Goal: Task Accomplishment & Management: Use online tool/utility

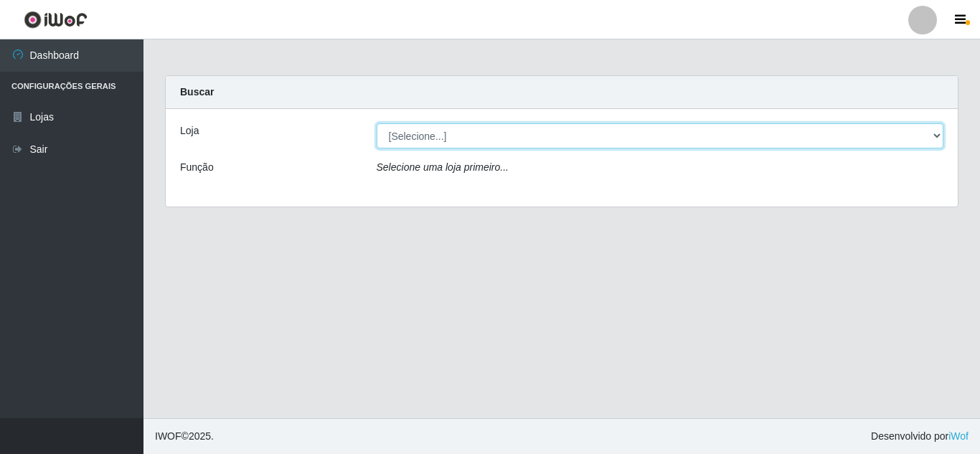
click at [600, 139] on select "[Selecione...] Queiroz Atacadão - [GEOGRAPHIC_DATA]" at bounding box center [660, 135] width 567 height 25
select select "225"
click at [377, 123] on select "[Selecione...] Queiroz Atacadão - [GEOGRAPHIC_DATA]" at bounding box center [660, 135] width 567 height 25
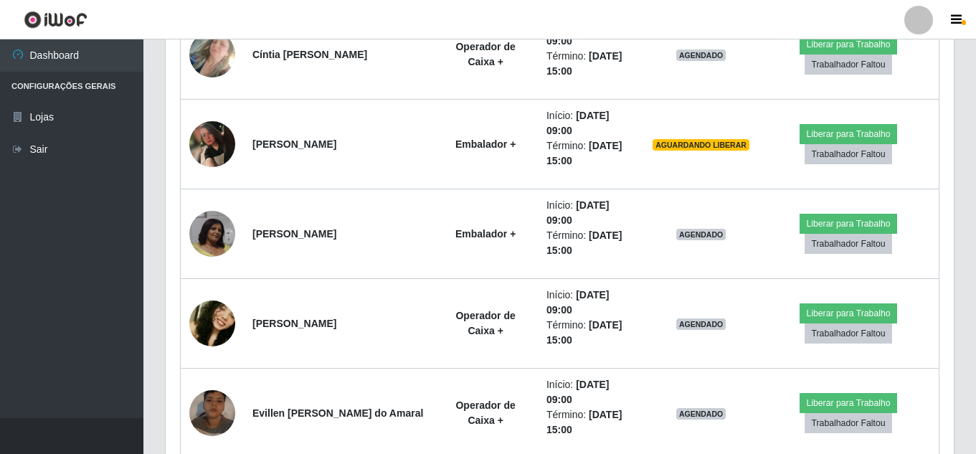
scroll to position [818, 0]
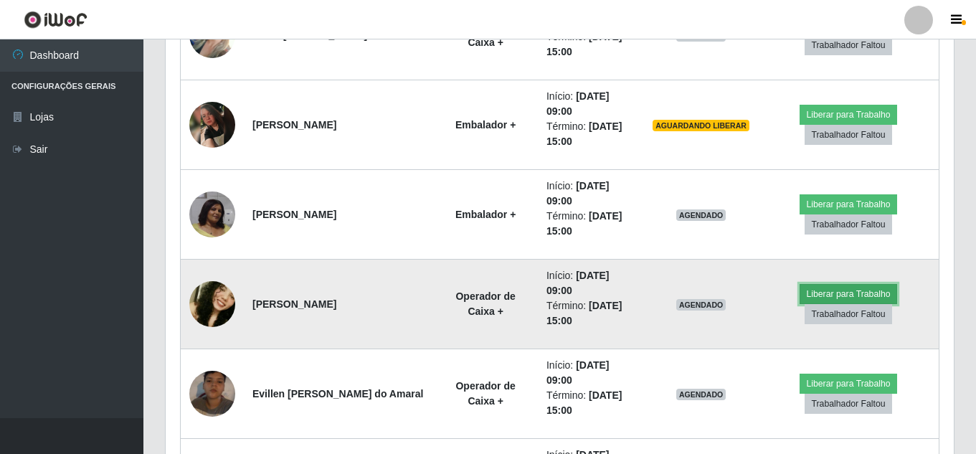
click at [857, 290] on button "Liberar para Trabalho" at bounding box center [848, 294] width 97 height 20
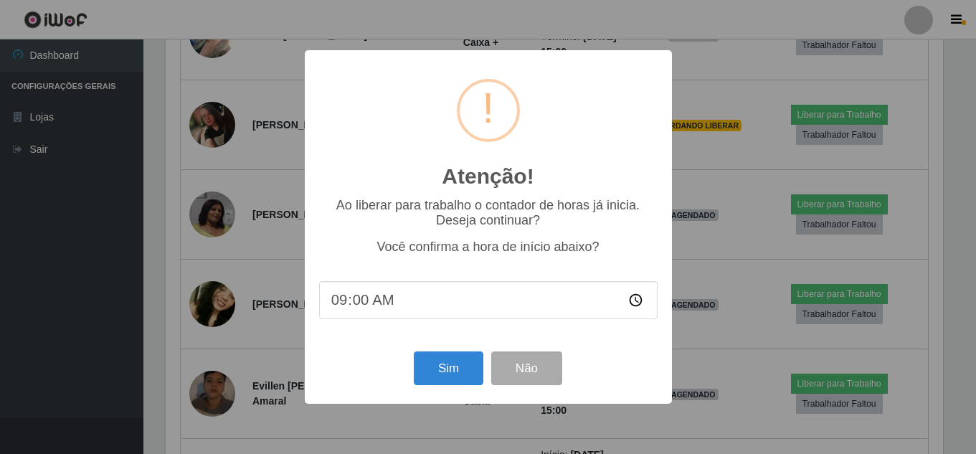
scroll to position [298, 781]
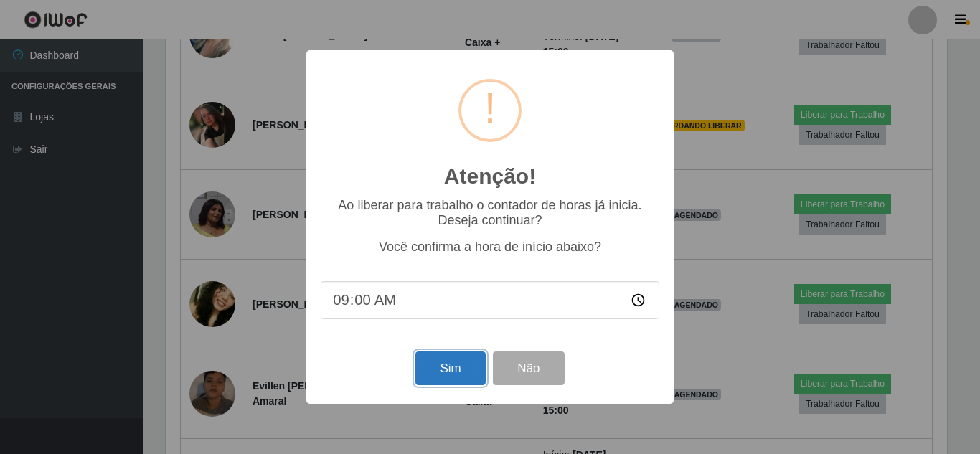
click at [465, 365] on button "Sim" at bounding box center [450, 369] width 70 height 34
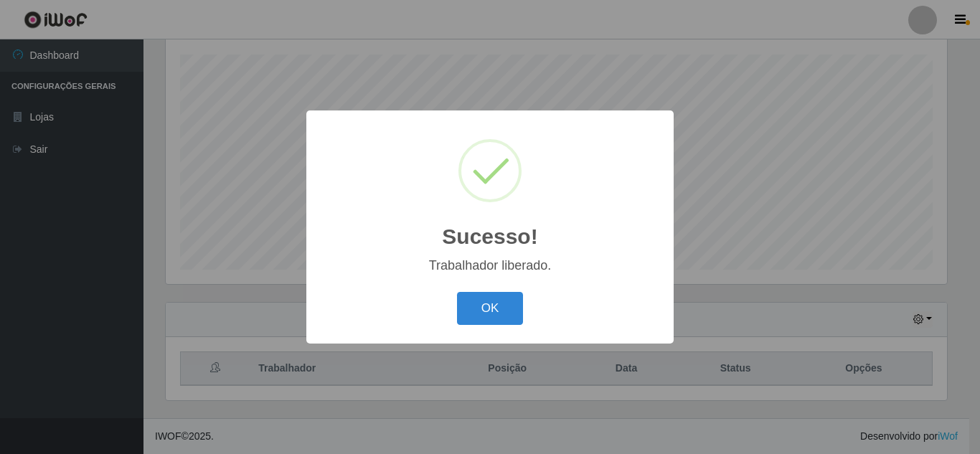
click at [457, 292] on button "OK" at bounding box center [490, 309] width 67 height 34
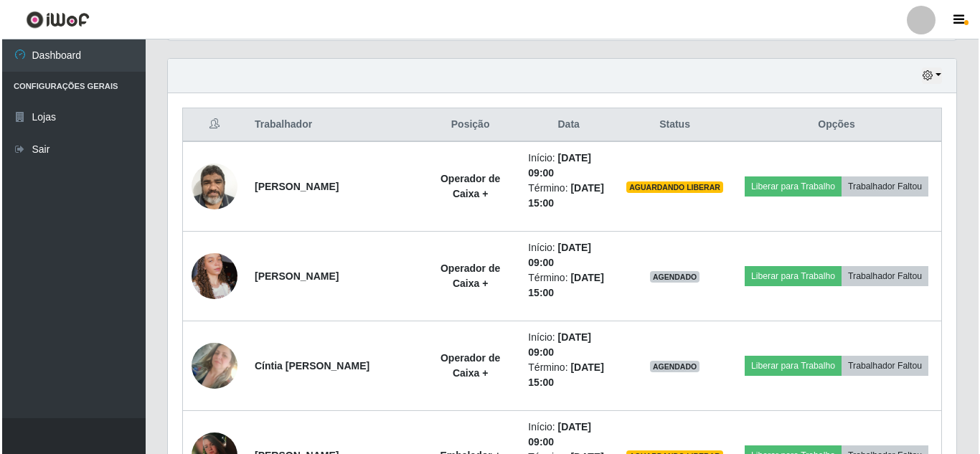
scroll to position [512, 0]
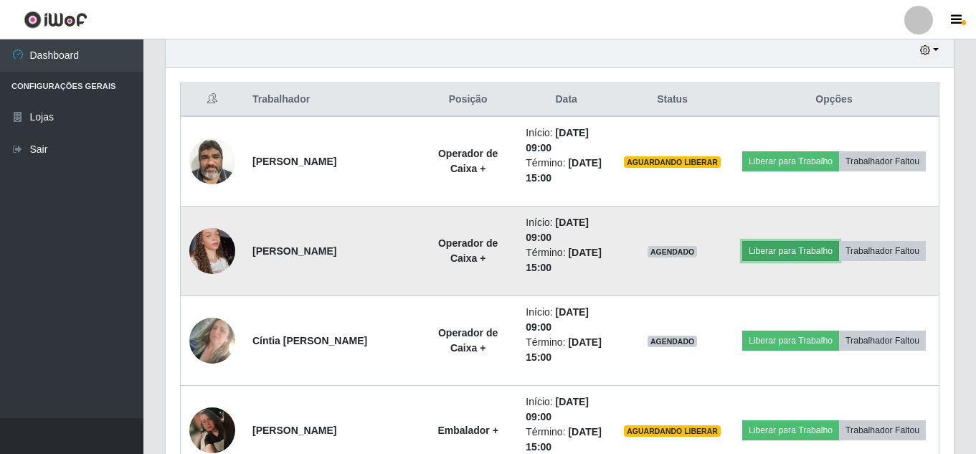
click at [839, 245] on button "Liberar para Trabalho" at bounding box center [791, 251] width 97 height 20
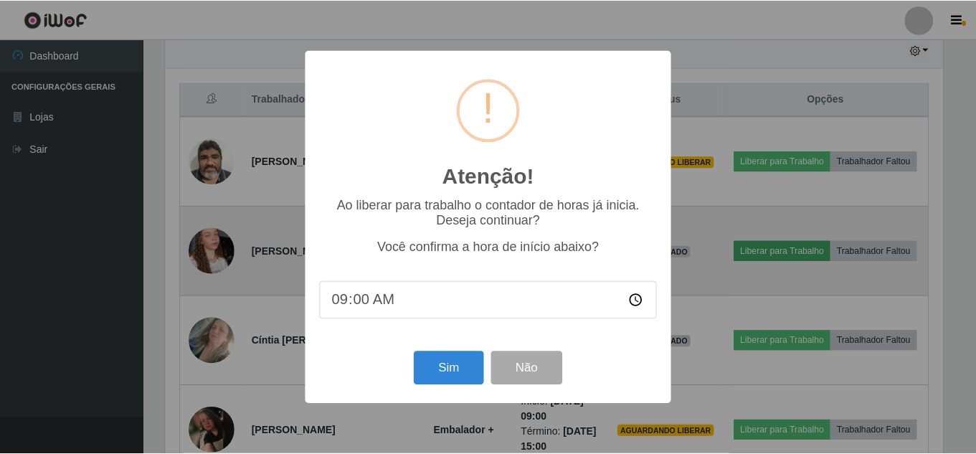
scroll to position [298, 781]
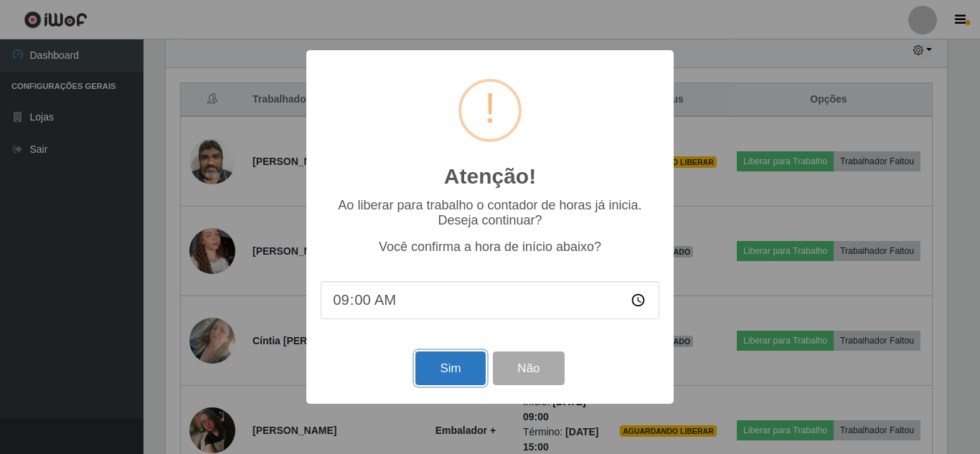
click at [460, 366] on button "Sim" at bounding box center [450, 369] width 70 height 34
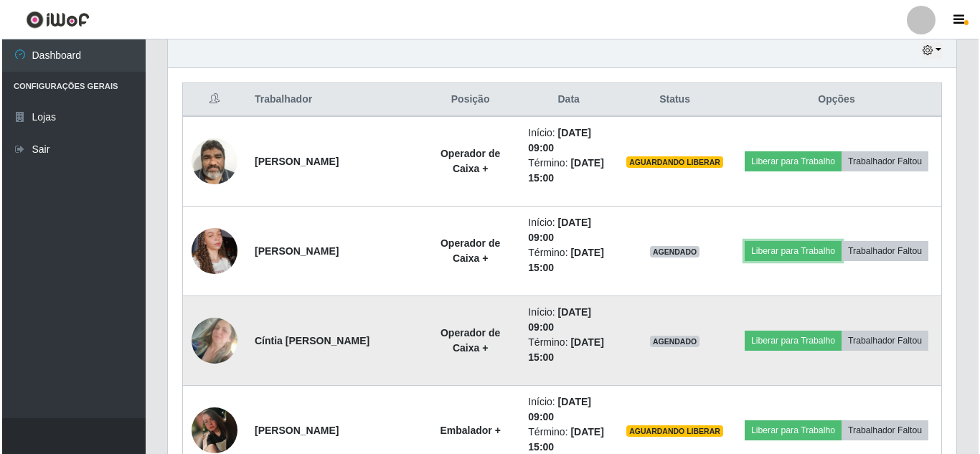
scroll to position [298, 788]
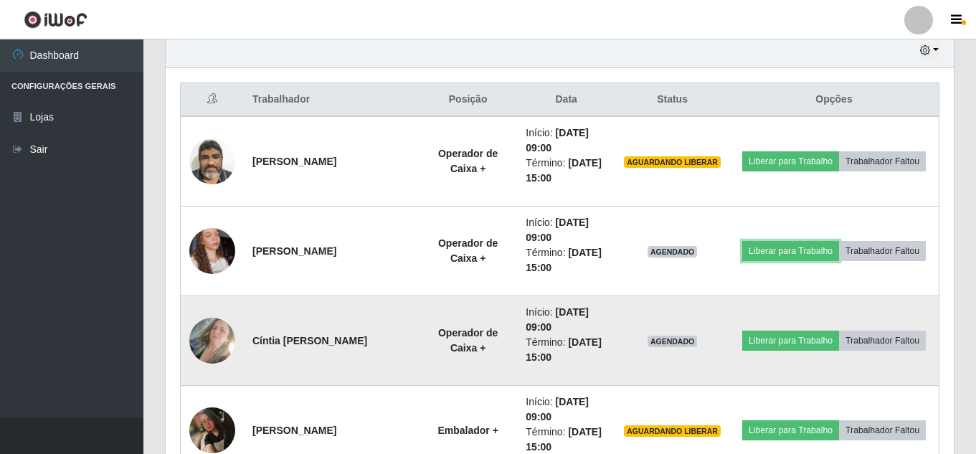
click at [743, 241] on button "Liberar para Trabalho" at bounding box center [791, 251] width 97 height 20
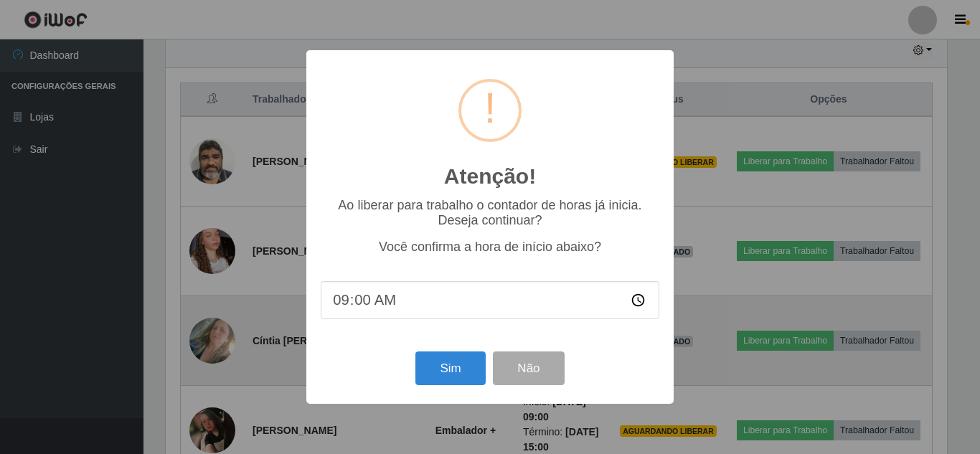
scroll to position [298, 781]
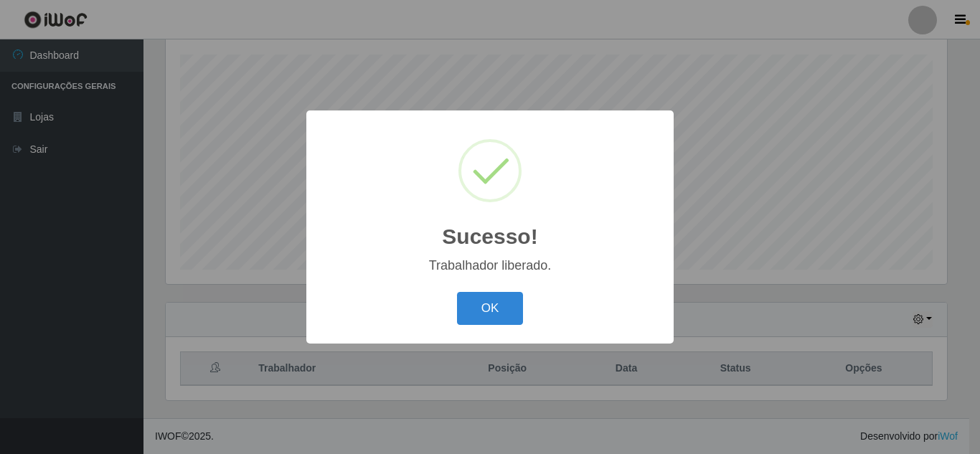
click at [457, 292] on button "OK" at bounding box center [490, 309] width 67 height 34
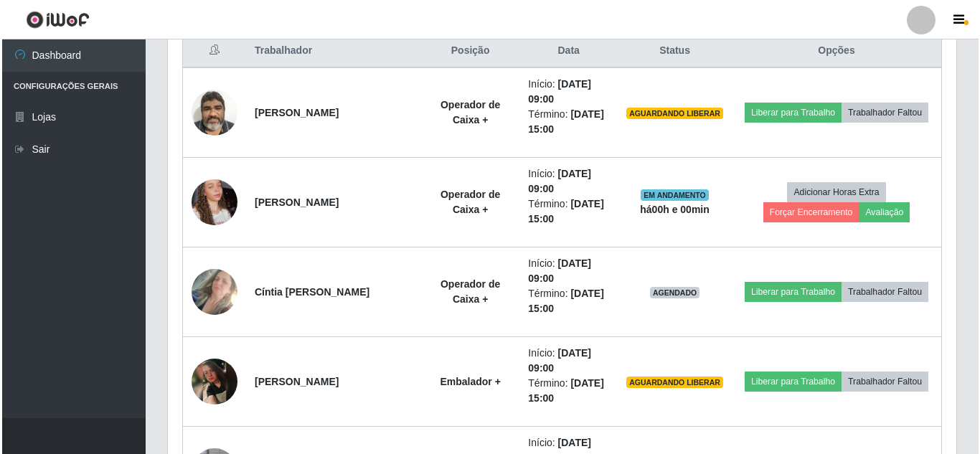
scroll to position [555, 0]
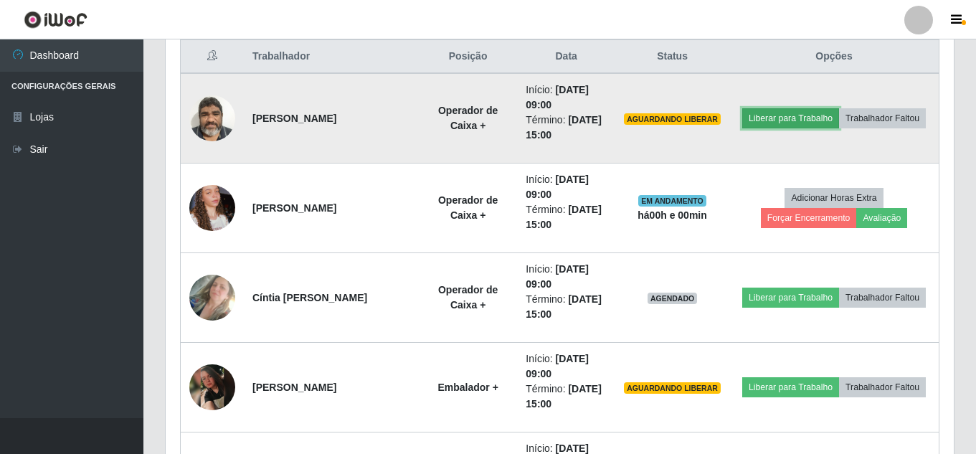
click at [825, 108] on button "Liberar para Trabalho" at bounding box center [791, 118] width 97 height 20
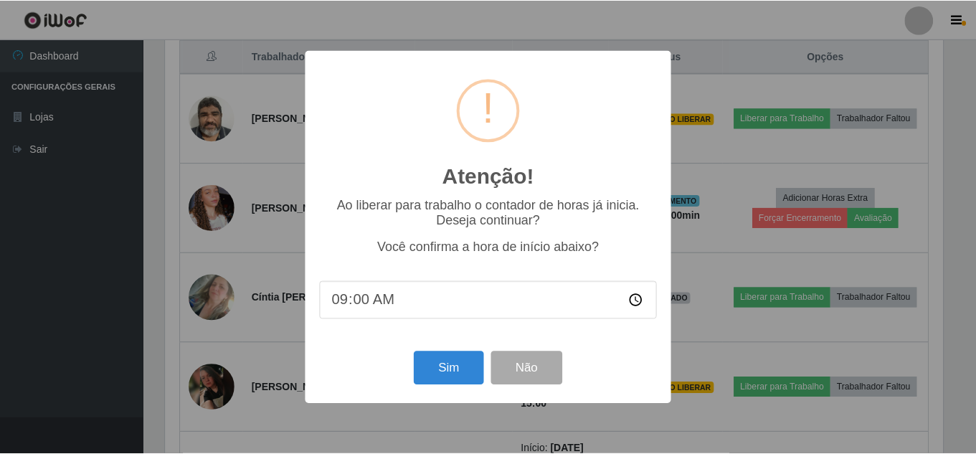
scroll to position [298, 781]
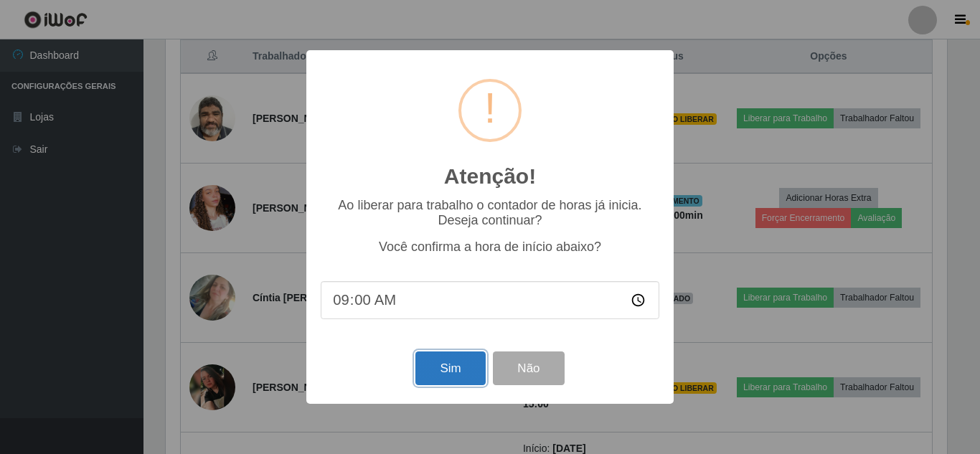
click at [446, 367] on button "Sim" at bounding box center [450, 369] width 70 height 34
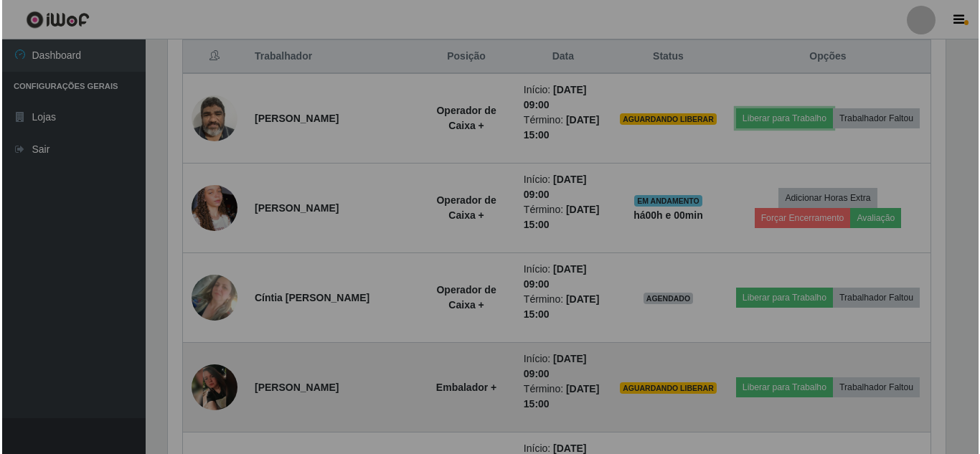
scroll to position [298, 788]
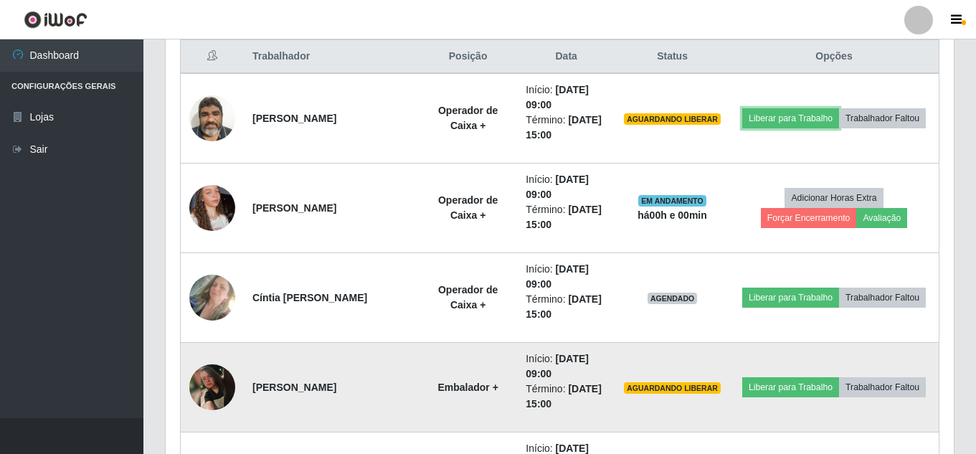
click at [743, 108] on button "Liberar para Trabalho" at bounding box center [791, 118] width 97 height 20
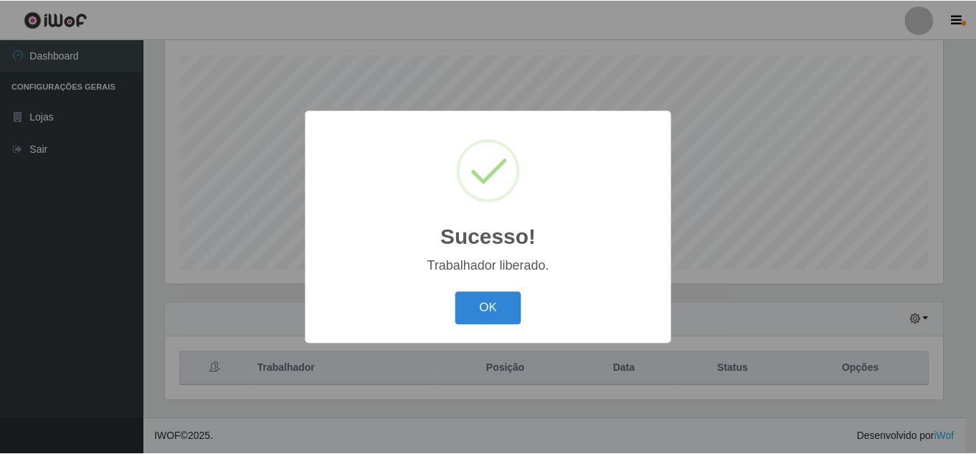
scroll to position [243, 0]
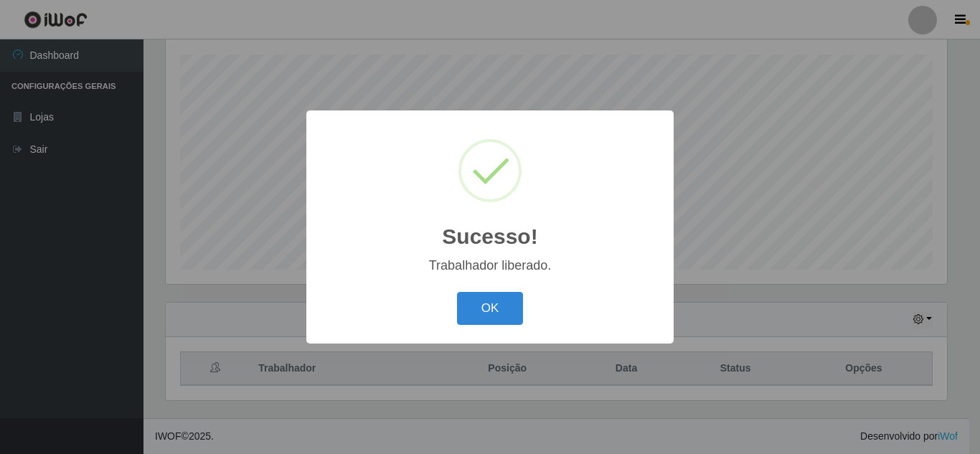
click at [457, 292] on button "OK" at bounding box center [490, 309] width 67 height 34
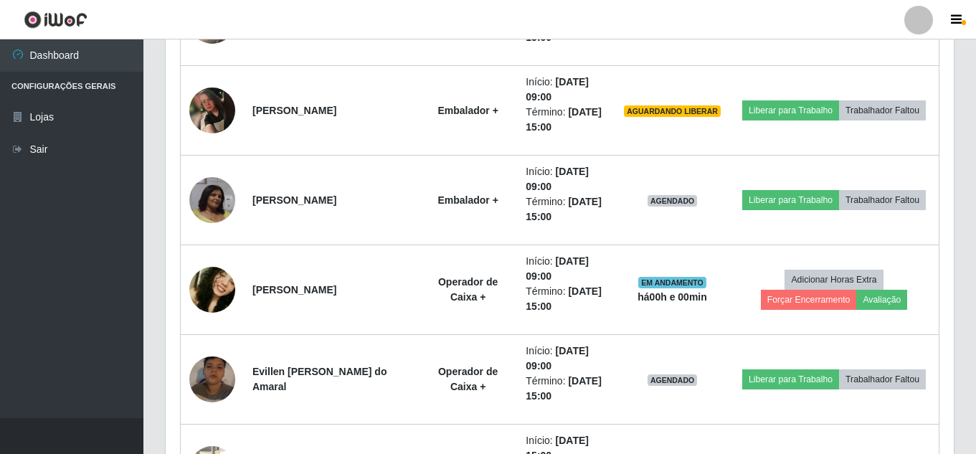
scroll to position [842, 0]
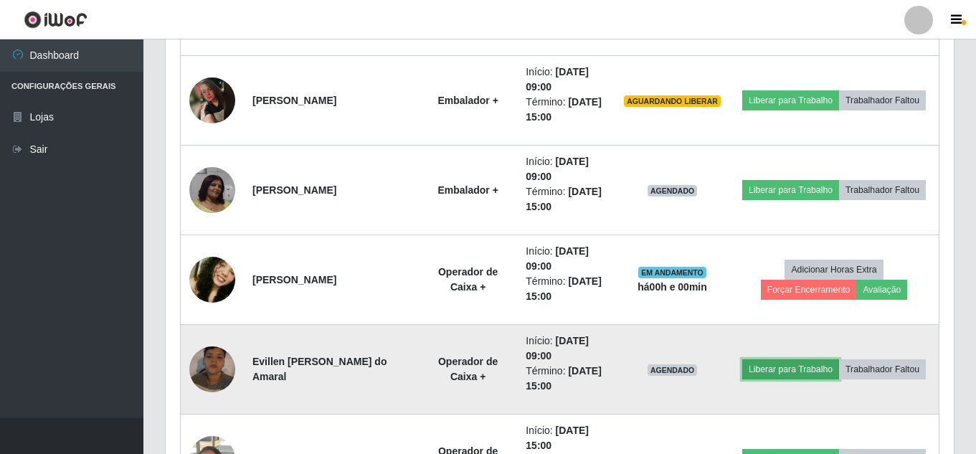
click at [839, 359] on button "Liberar para Trabalho" at bounding box center [791, 369] width 97 height 20
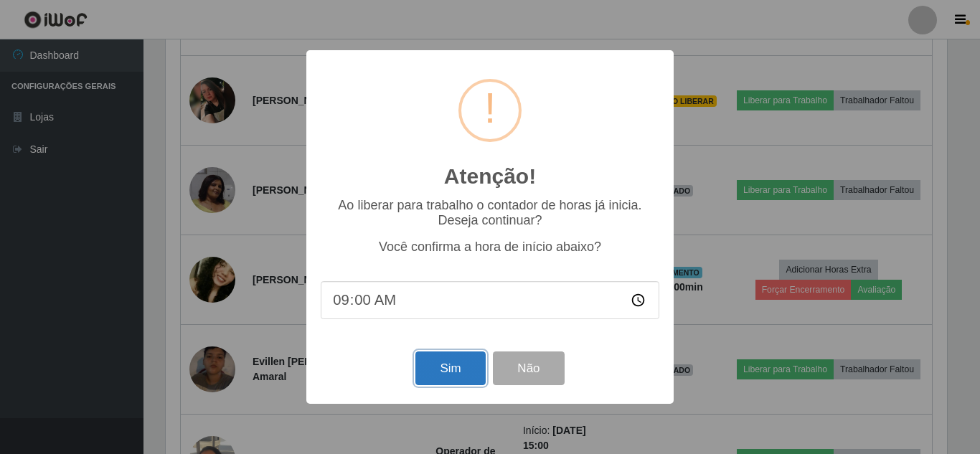
click at [466, 373] on button "Sim" at bounding box center [450, 369] width 70 height 34
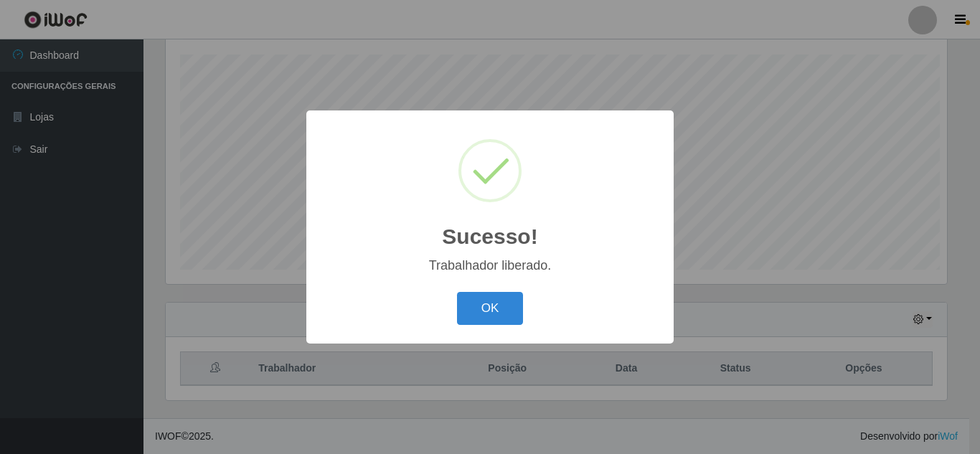
click at [457, 292] on button "OK" at bounding box center [490, 309] width 67 height 34
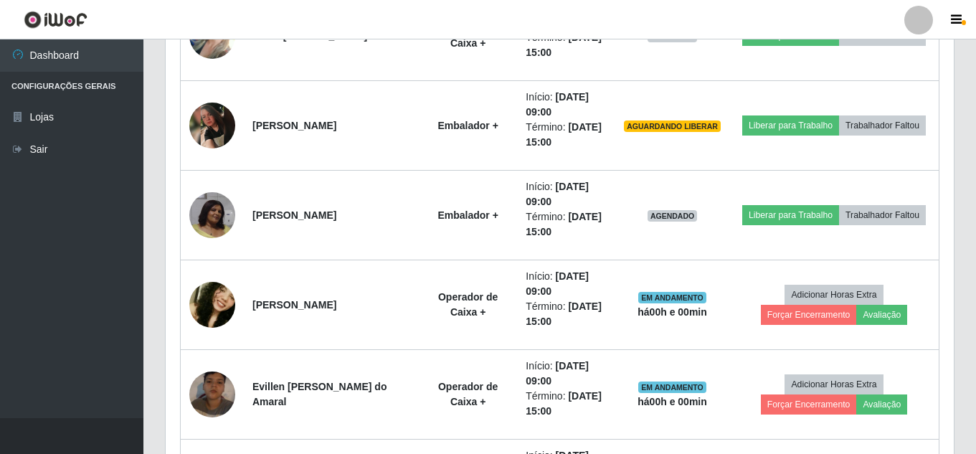
scroll to position [826, 0]
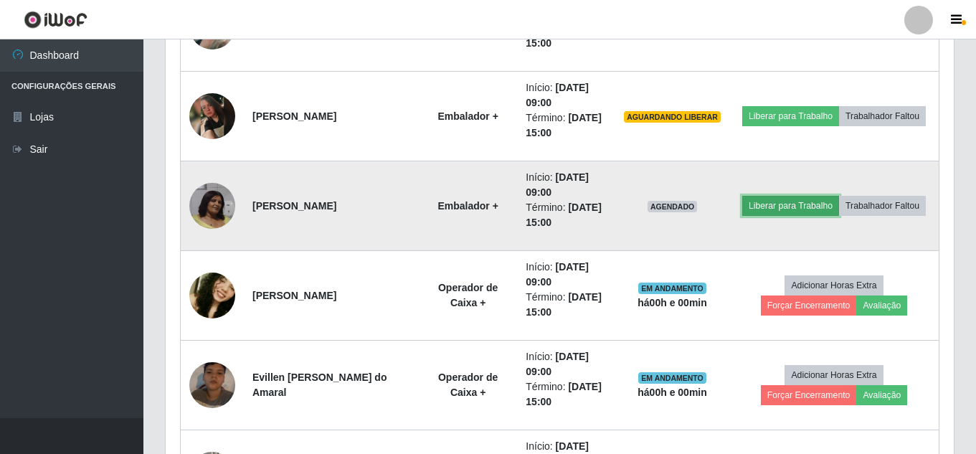
click at [838, 196] on button "Liberar para Trabalho" at bounding box center [791, 206] width 97 height 20
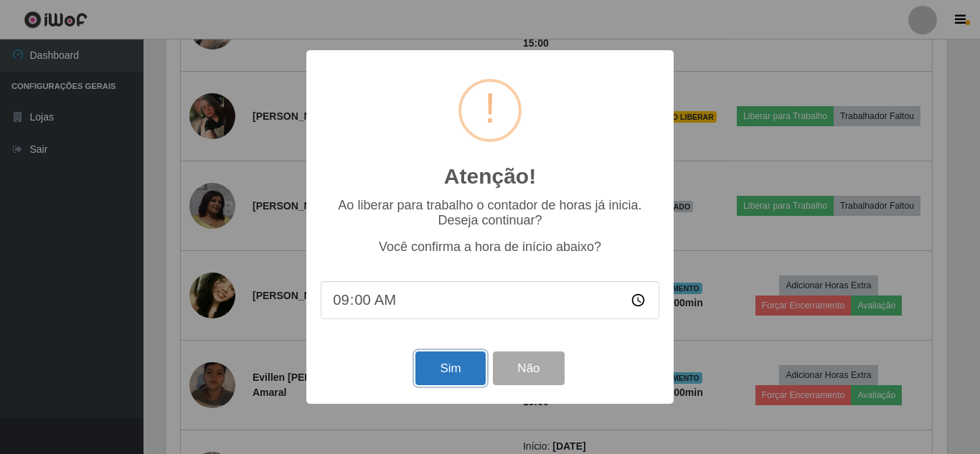
click at [462, 367] on button "Sim" at bounding box center [450, 369] width 70 height 34
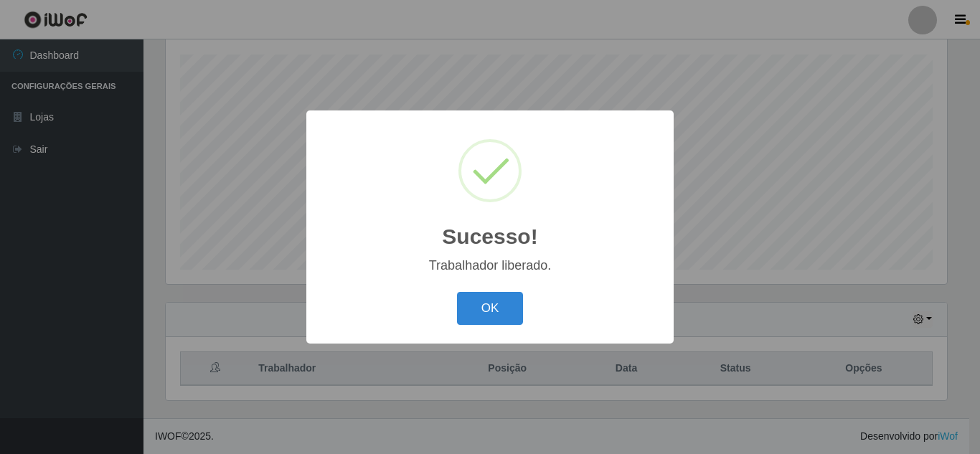
click at [457, 292] on button "OK" at bounding box center [490, 309] width 67 height 34
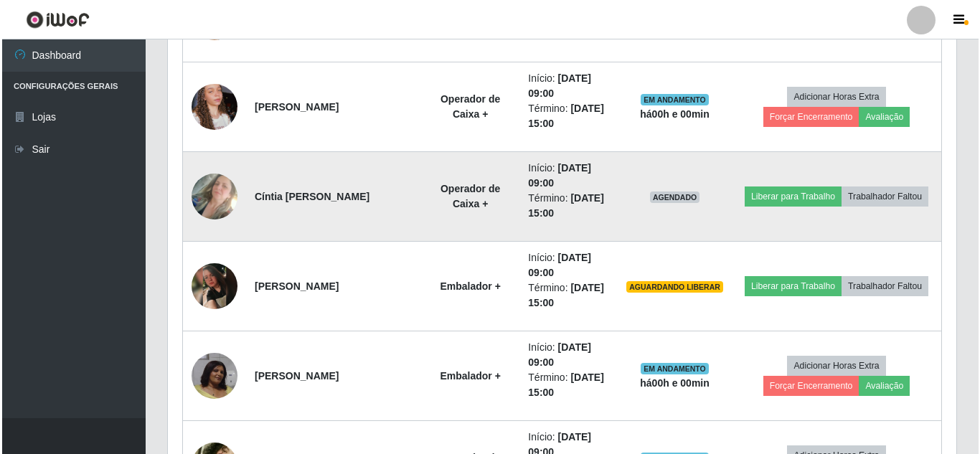
scroll to position [660, 0]
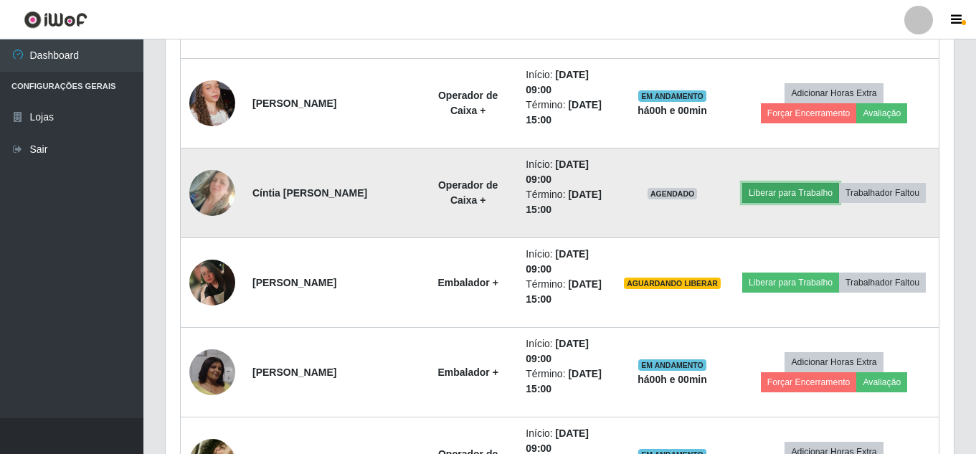
click at [839, 187] on button "Liberar para Trabalho" at bounding box center [791, 193] width 97 height 20
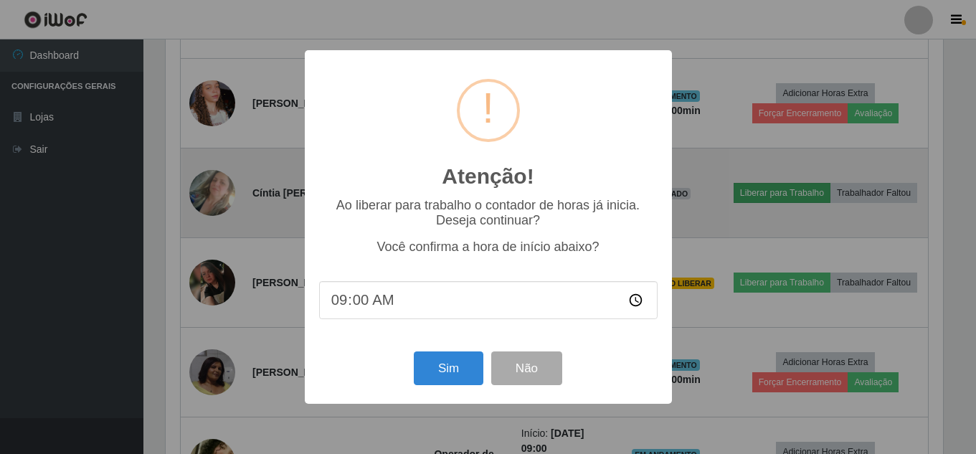
scroll to position [298, 781]
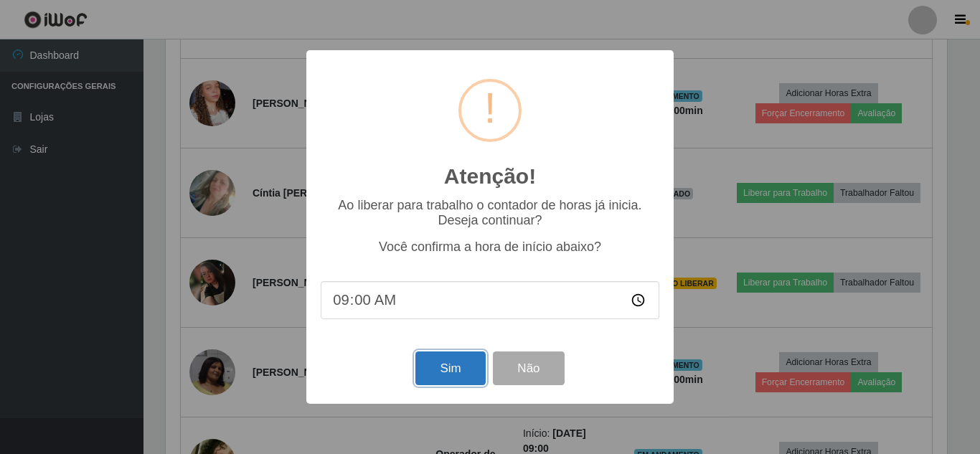
click at [427, 371] on button "Sim" at bounding box center [450, 369] width 70 height 34
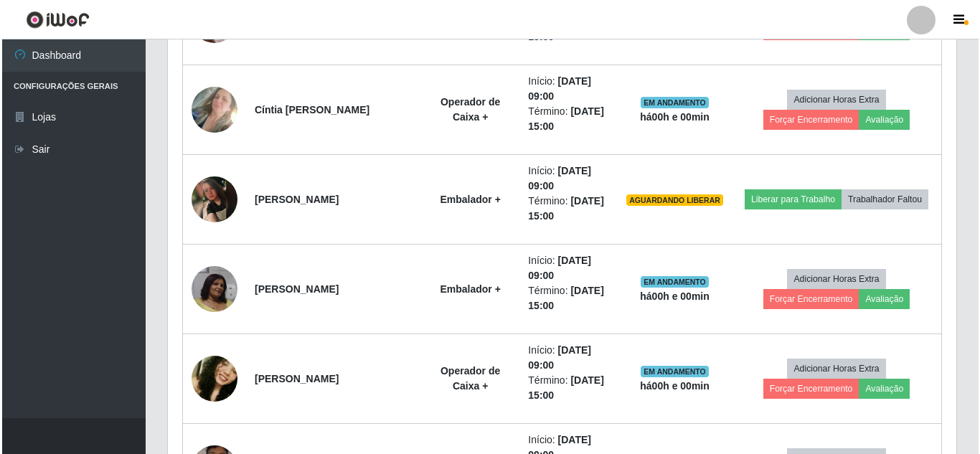
scroll to position [768, 0]
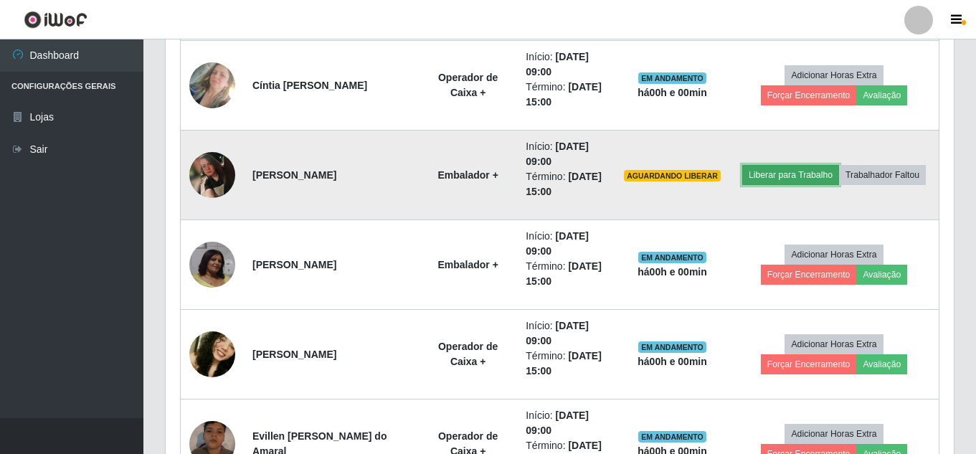
click at [839, 165] on button "Liberar para Trabalho" at bounding box center [791, 175] width 97 height 20
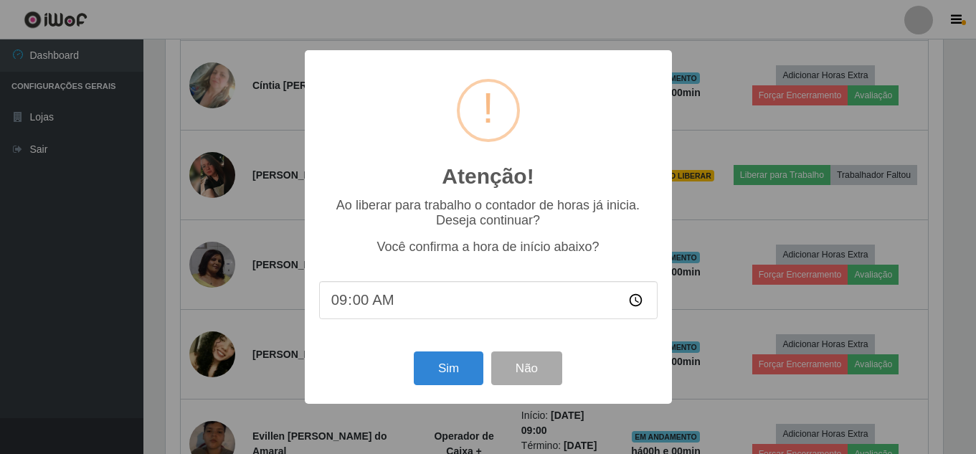
scroll to position [298, 781]
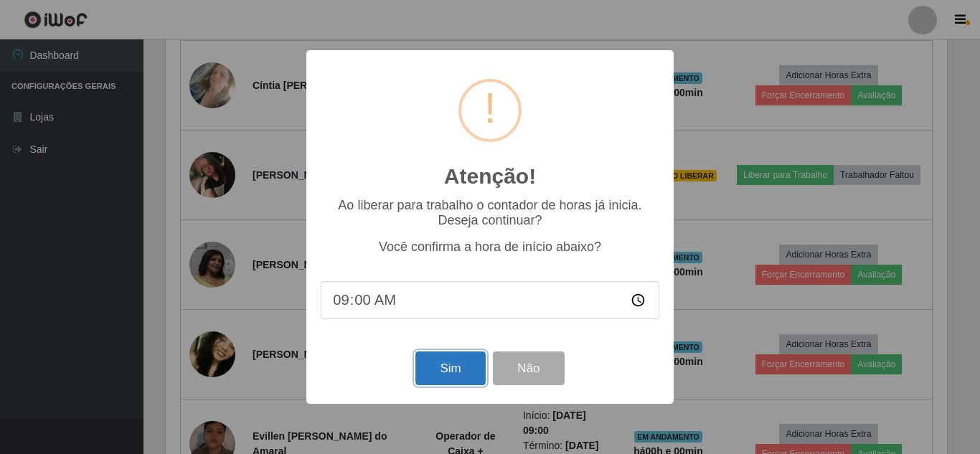
click at [451, 359] on button "Sim" at bounding box center [450, 369] width 70 height 34
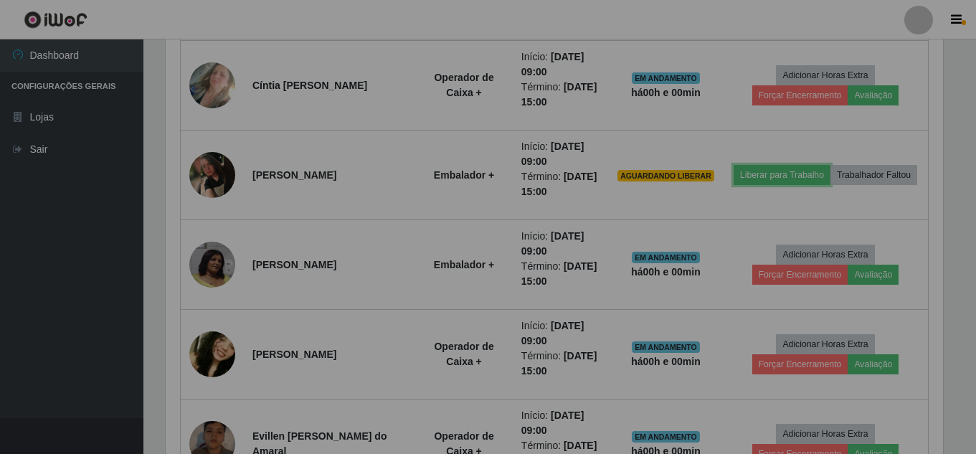
scroll to position [298, 788]
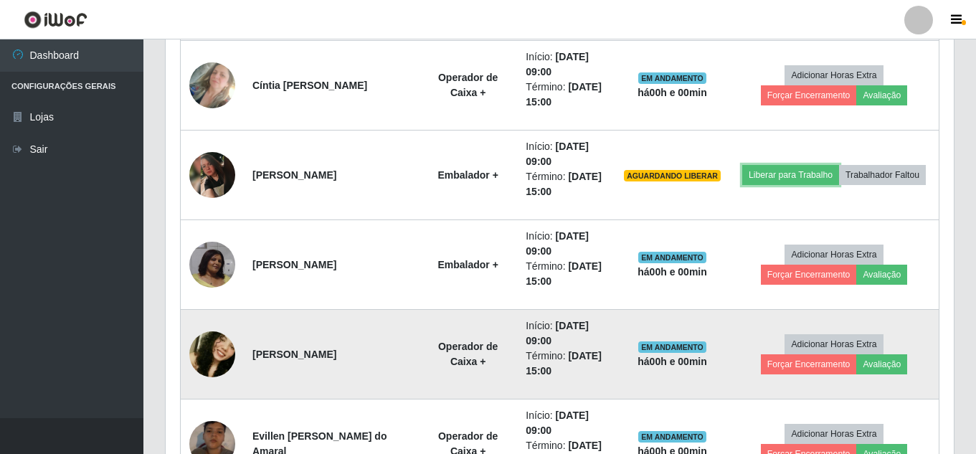
click button "Liberar para Trabalho" at bounding box center [791, 175] width 97 height 20
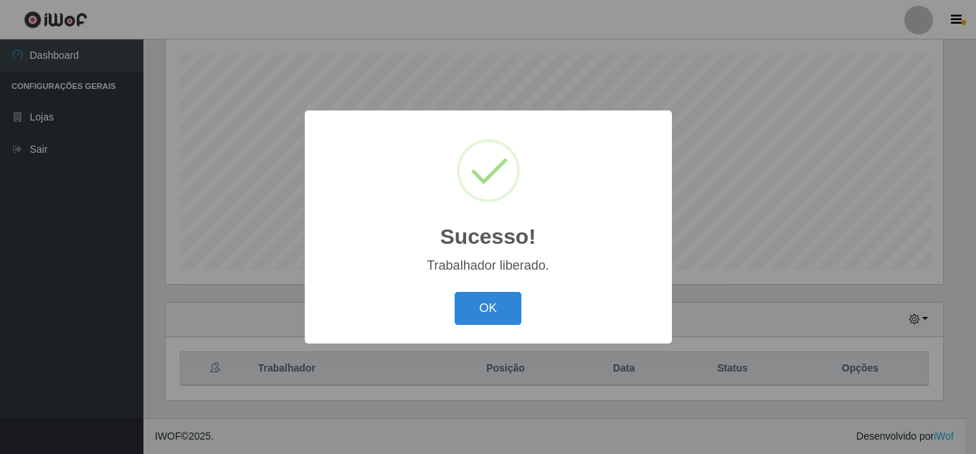
scroll to position [243, 0]
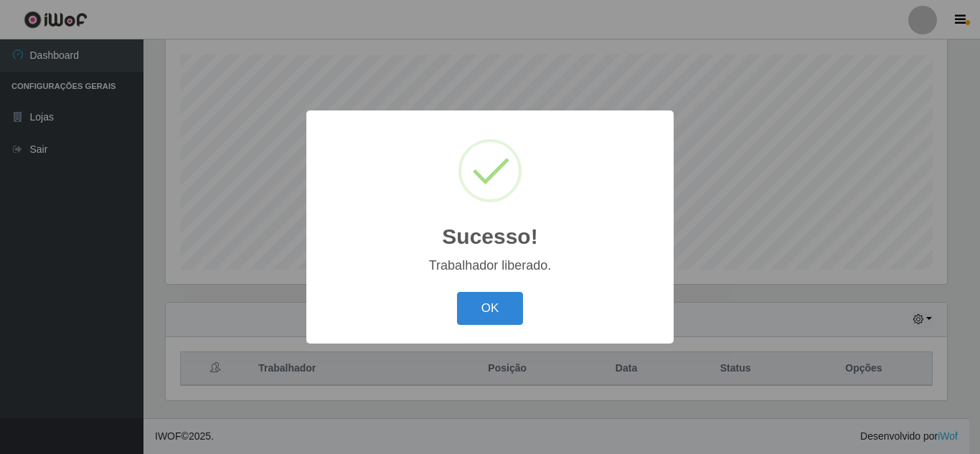
click at [457, 292] on button "OK" at bounding box center [490, 309] width 67 height 34
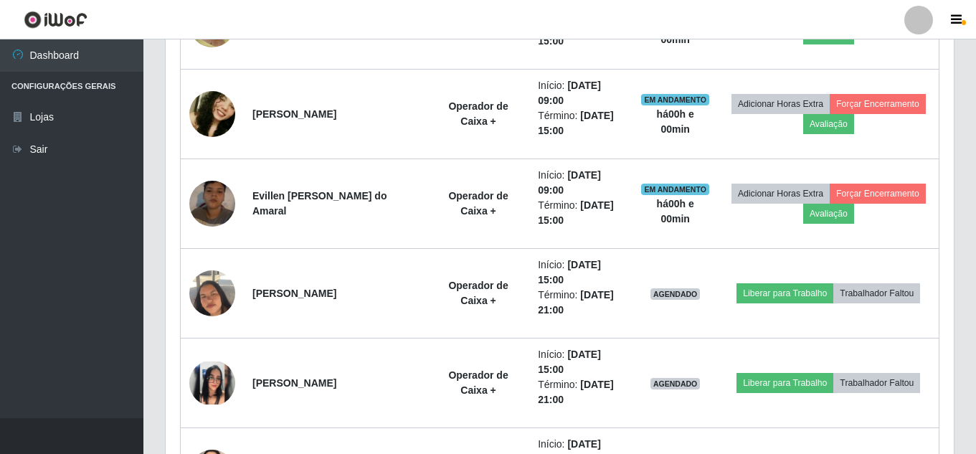
scroll to position [1012, 0]
